Goal: Use online tool/utility

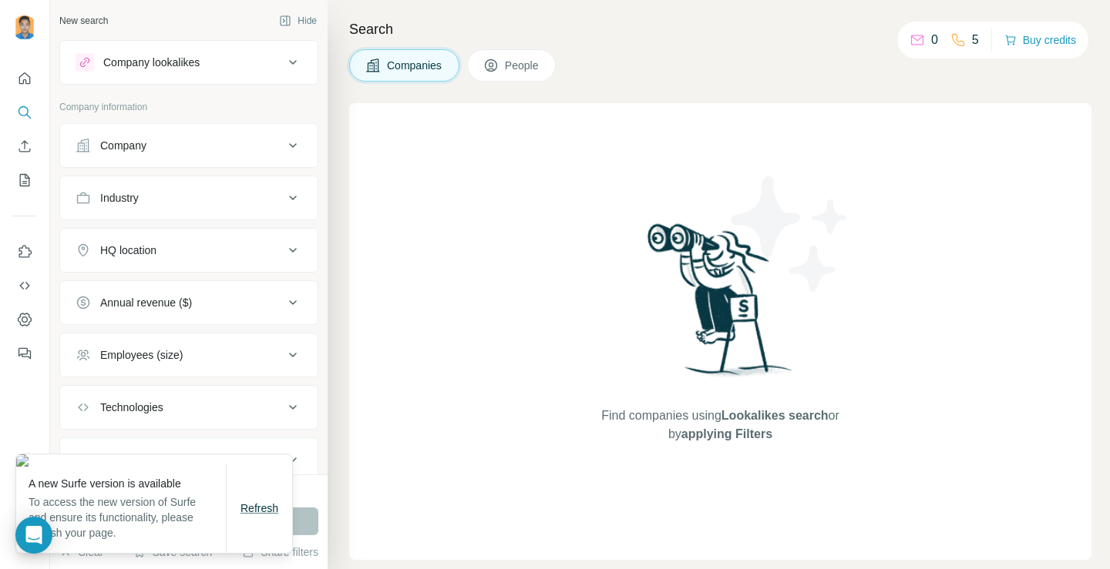
click at [261, 514] on span "Refresh" at bounding box center [259, 508] width 38 height 12
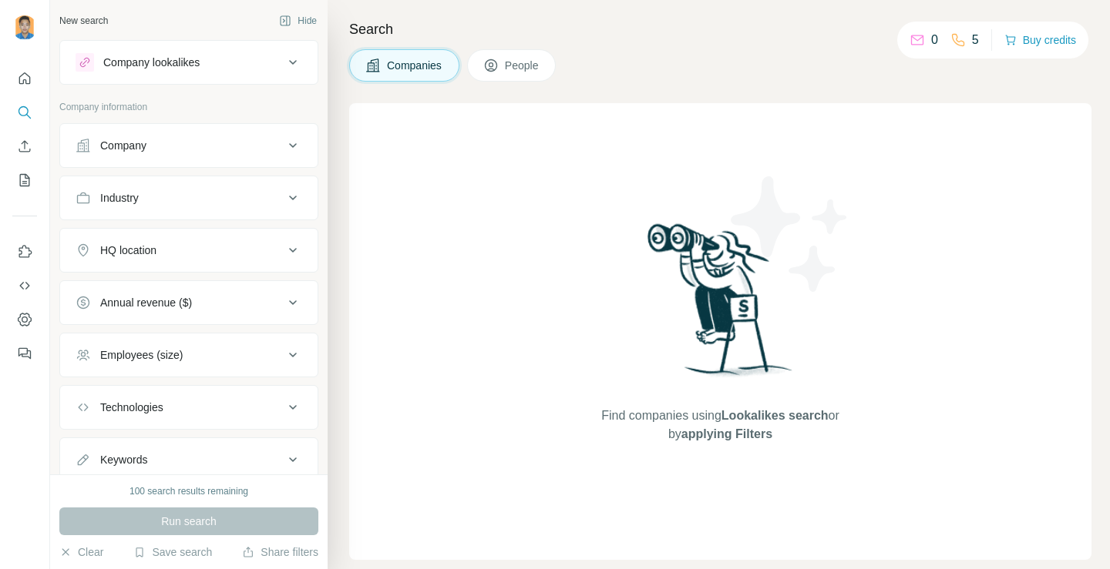
click at [169, 146] on div "Company" at bounding box center [180, 145] width 208 height 15
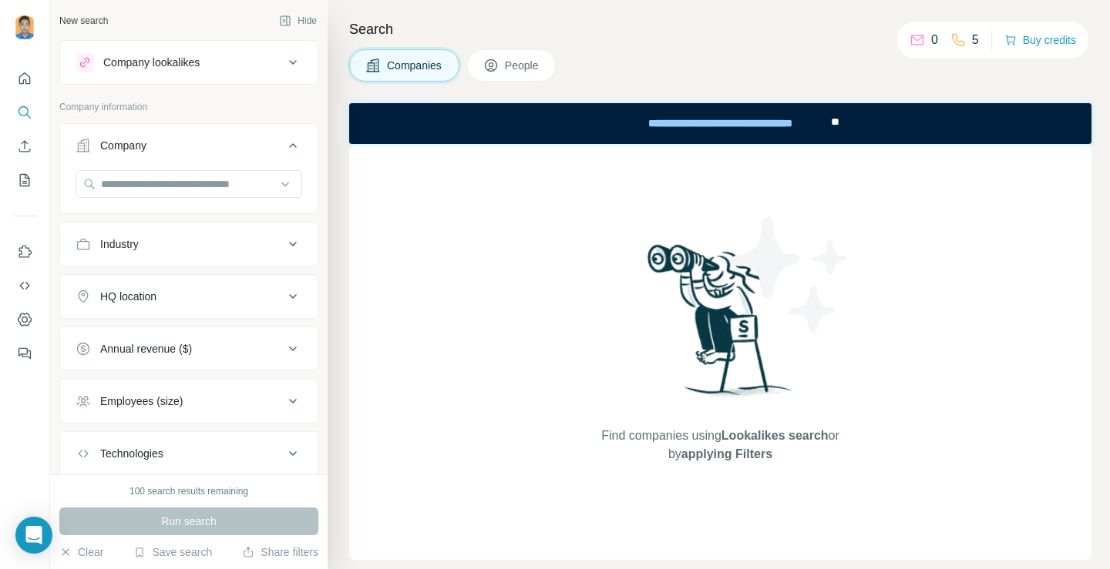
click at [284, 68] on icon at bounding box center [293, 62] width 18 height 18
